Goal: Check status: Check status

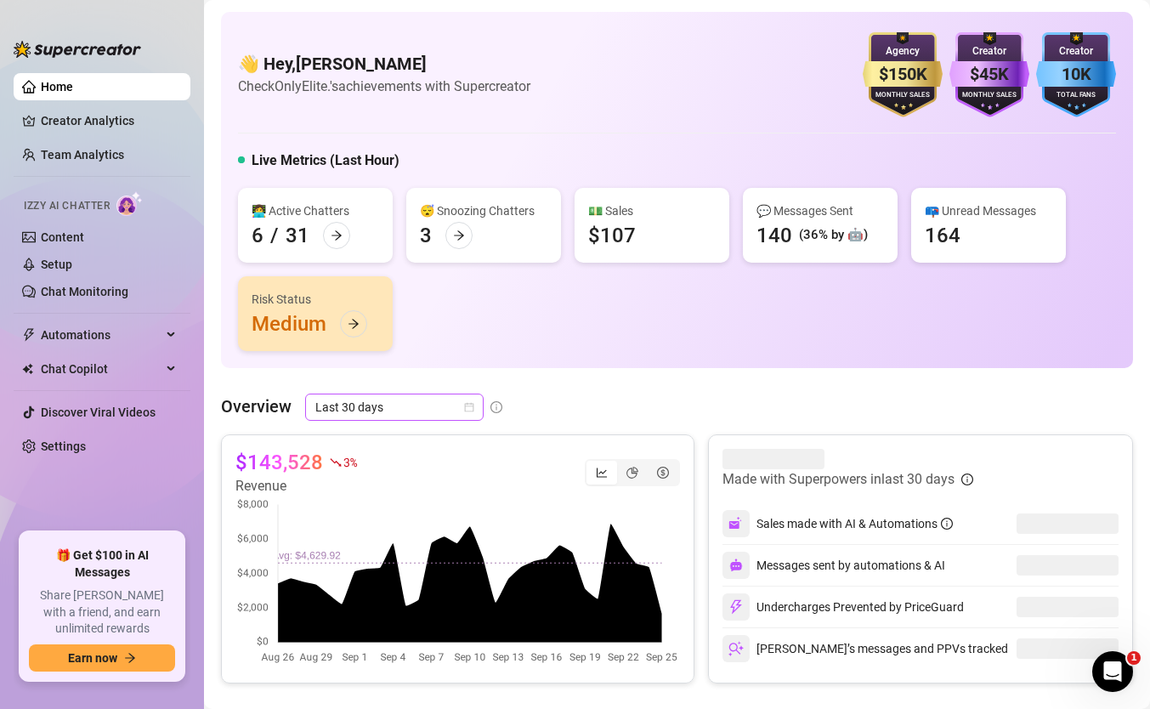
click at [396, 407] on span "Last 30 days" at bounding box center [394, 406] width 158 height 25
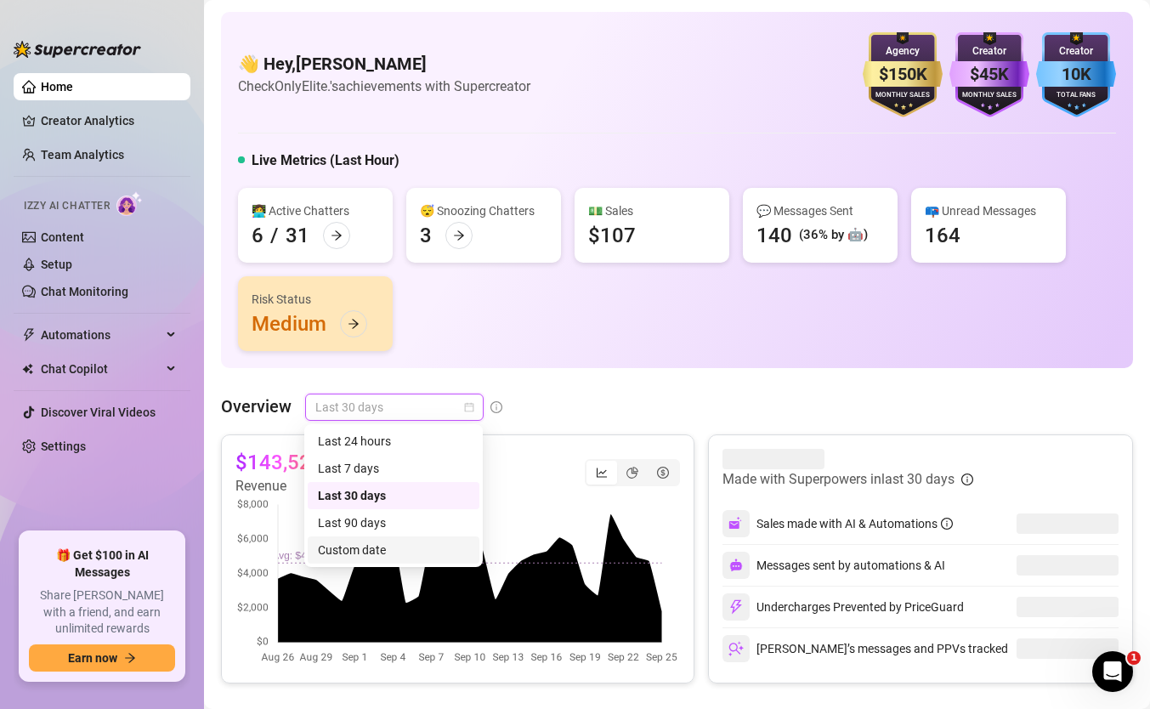
click at [395, 553] on div "Custom date" at bounding box center [393, 549] width 151 height 19
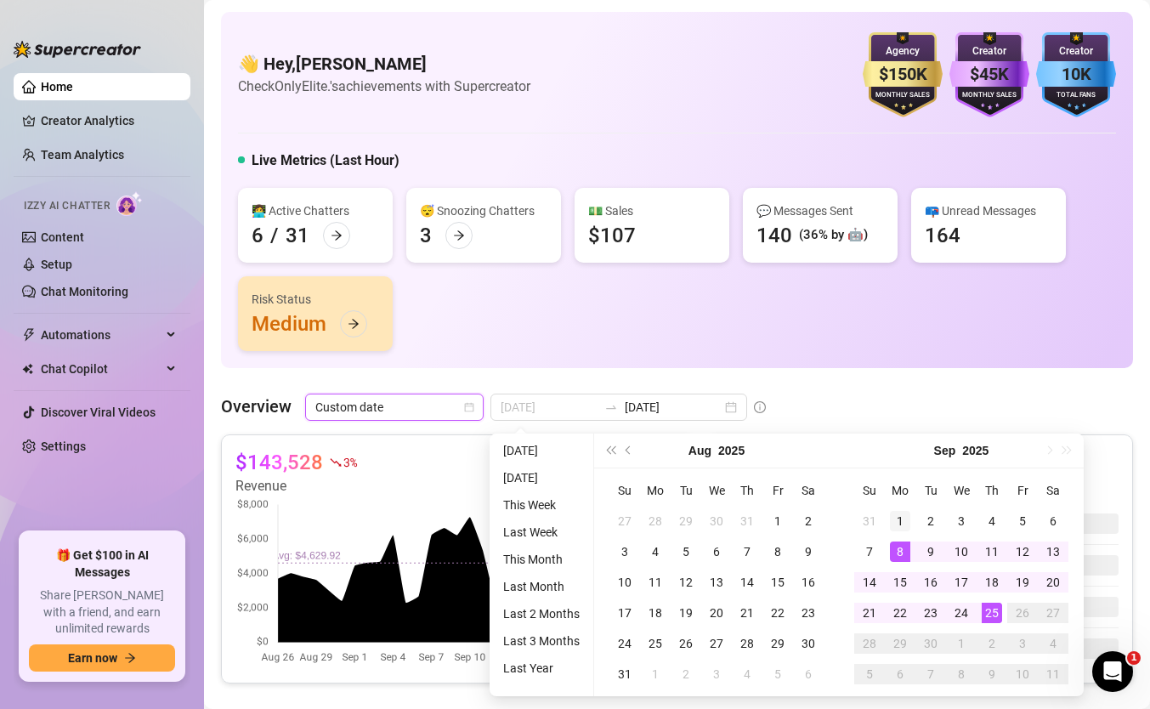
type input "[DATE]"
click at [898, 527] on div "1" at bounding box center [900, 521] width 20 height 20
type input "[DATE]"
click at [991, 604] on div "25" at bounding box center [992, 613] width 20 height 20
type input "[DATE]"
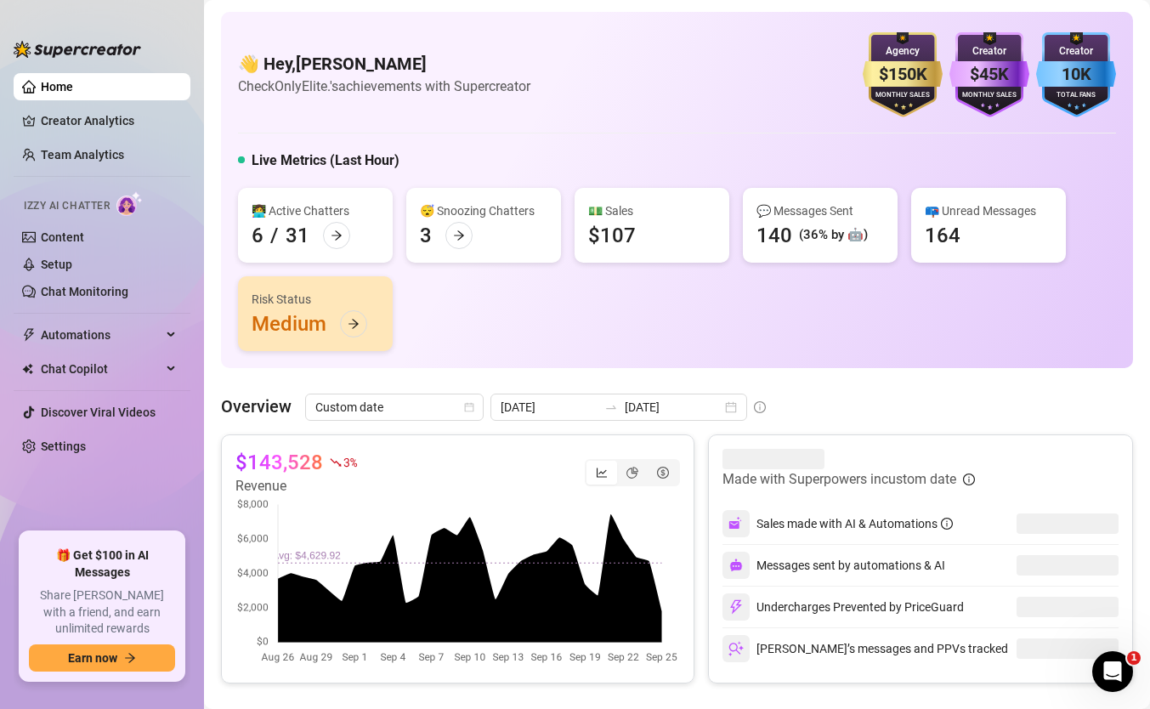
scroll to position [21, 0]
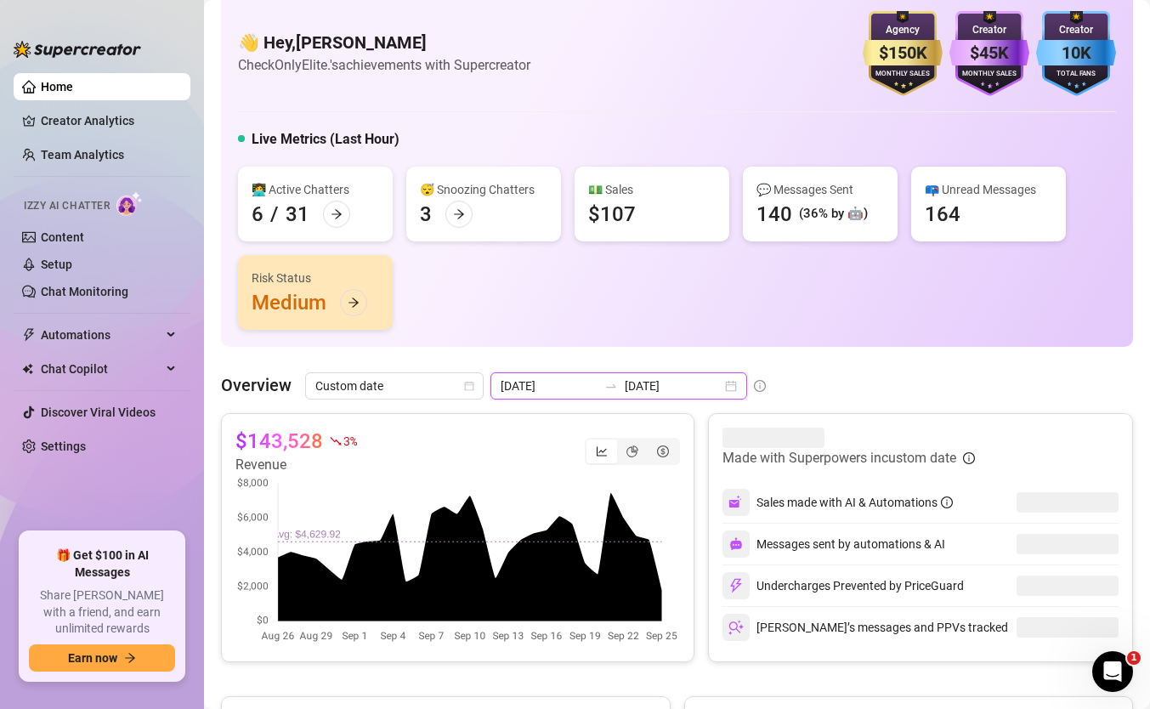
click at [667, 391] on input "[DATE]" at bounding box center [673, 385] width 97 height 19
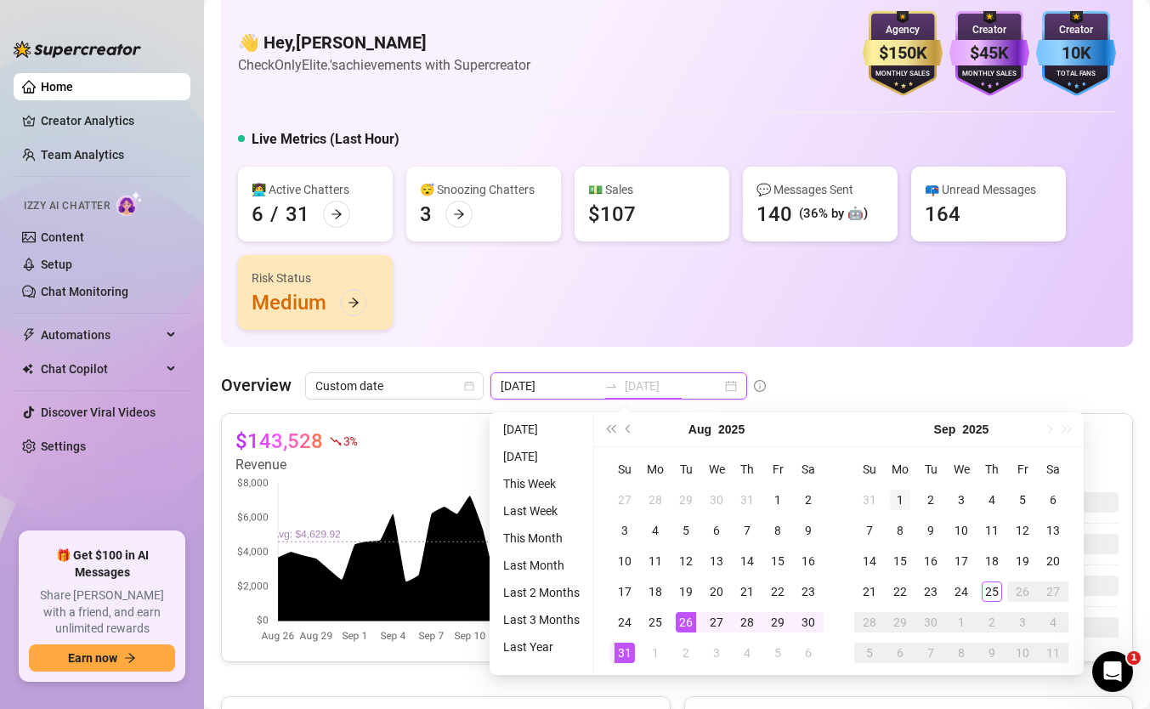
type input "[DATE]"
click at [903, 504] on div "1" at bounding box center [900, 500] width 20 height 20
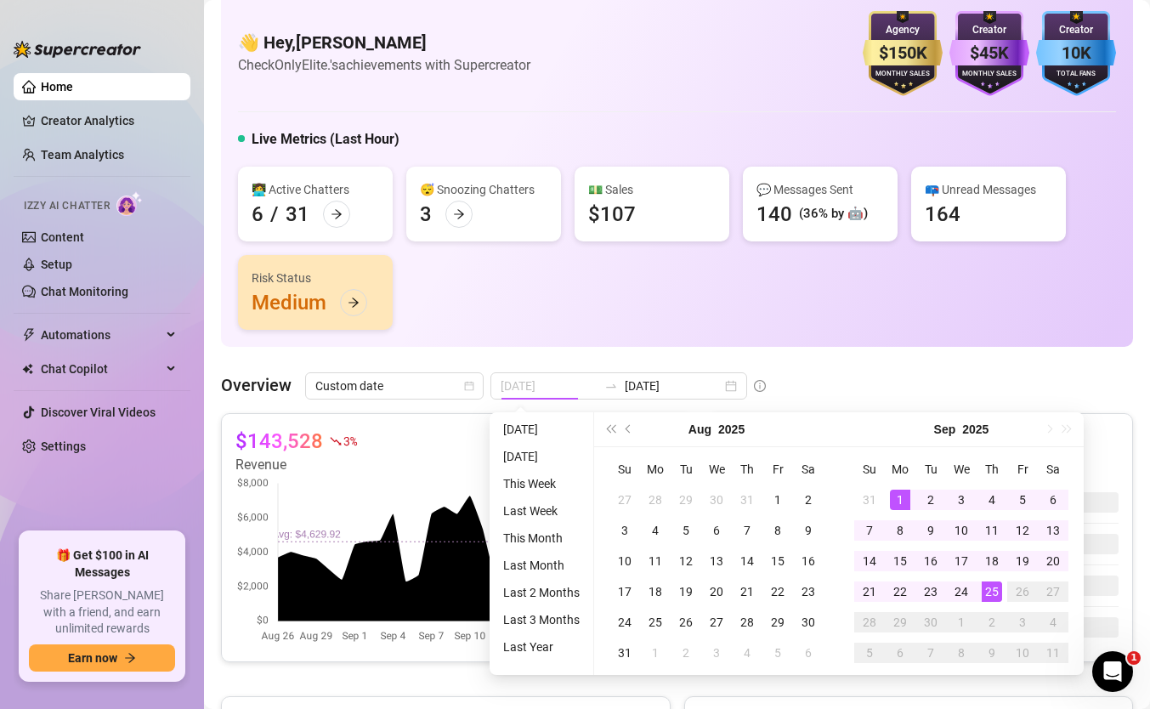
click at [990, 586] on div "25" at bounding box center [992, 591] width 20 height 20
type input "[DATE]"
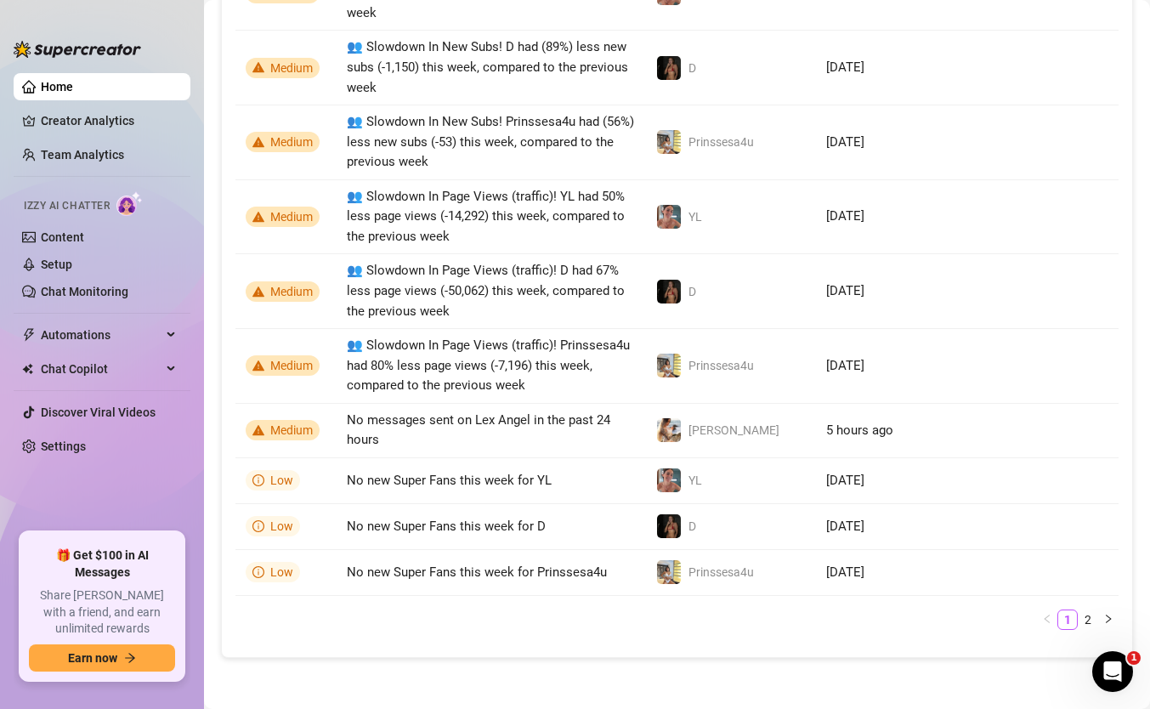
scroll to position [1371, 0]
